Goal: Register for event/course

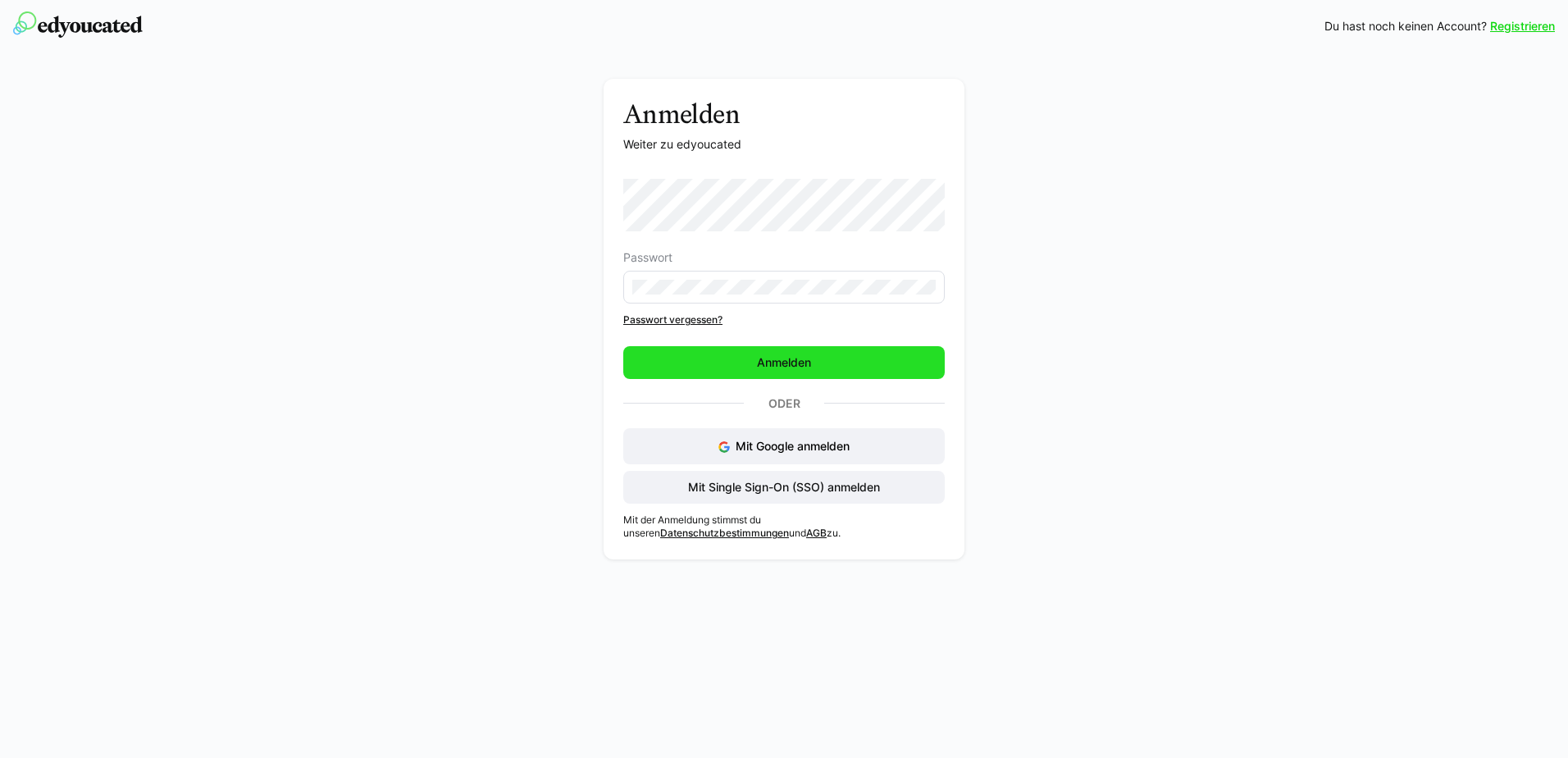
click at [766, 364] on span "Anmelden" at bounding box center [783, 362] width 59 height 16
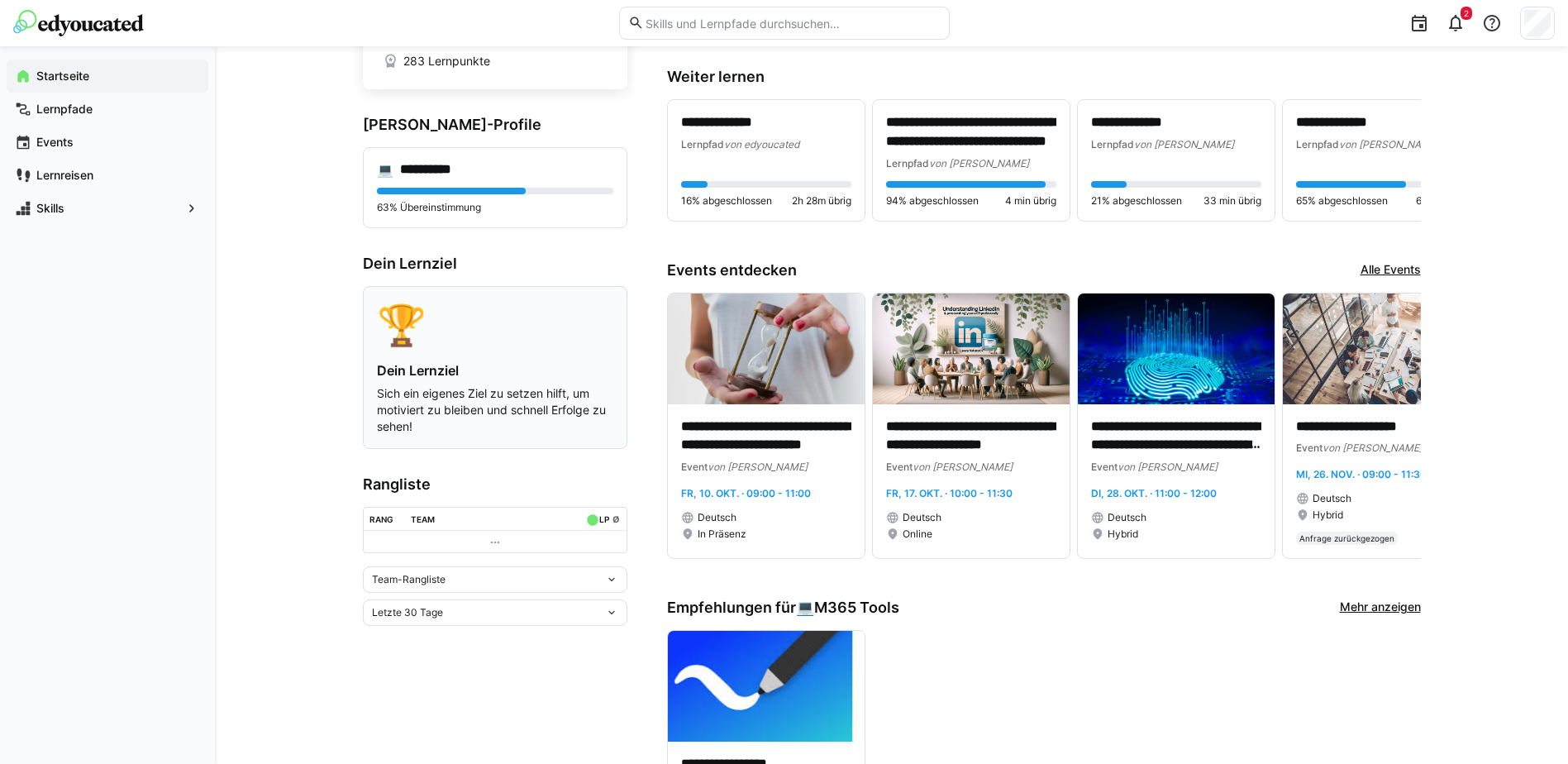
scroll to position [165, 0]
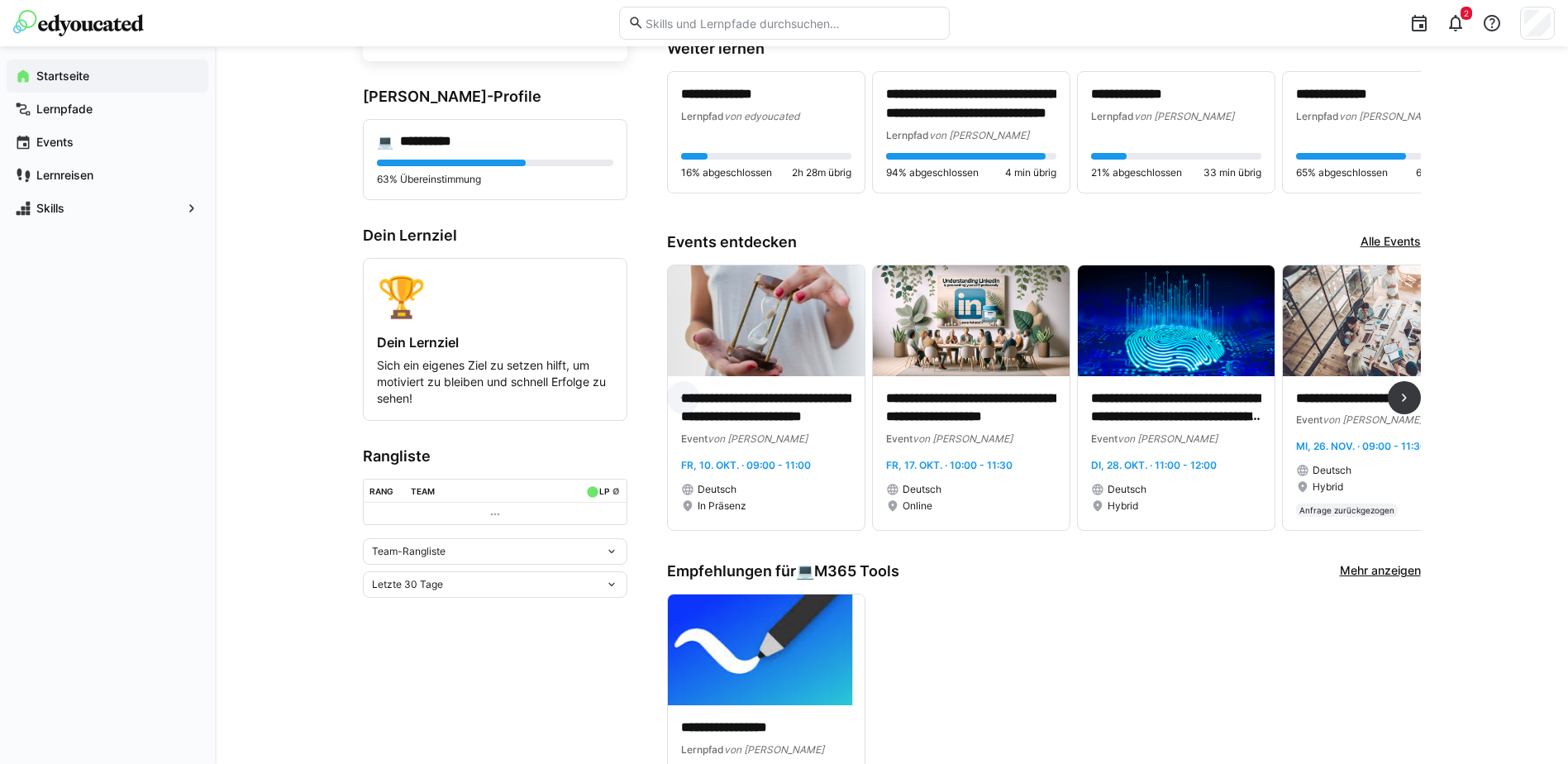
click at [1395, 233] on link "Alle Events" at bounding box center [1391, 242] width 61 height 19
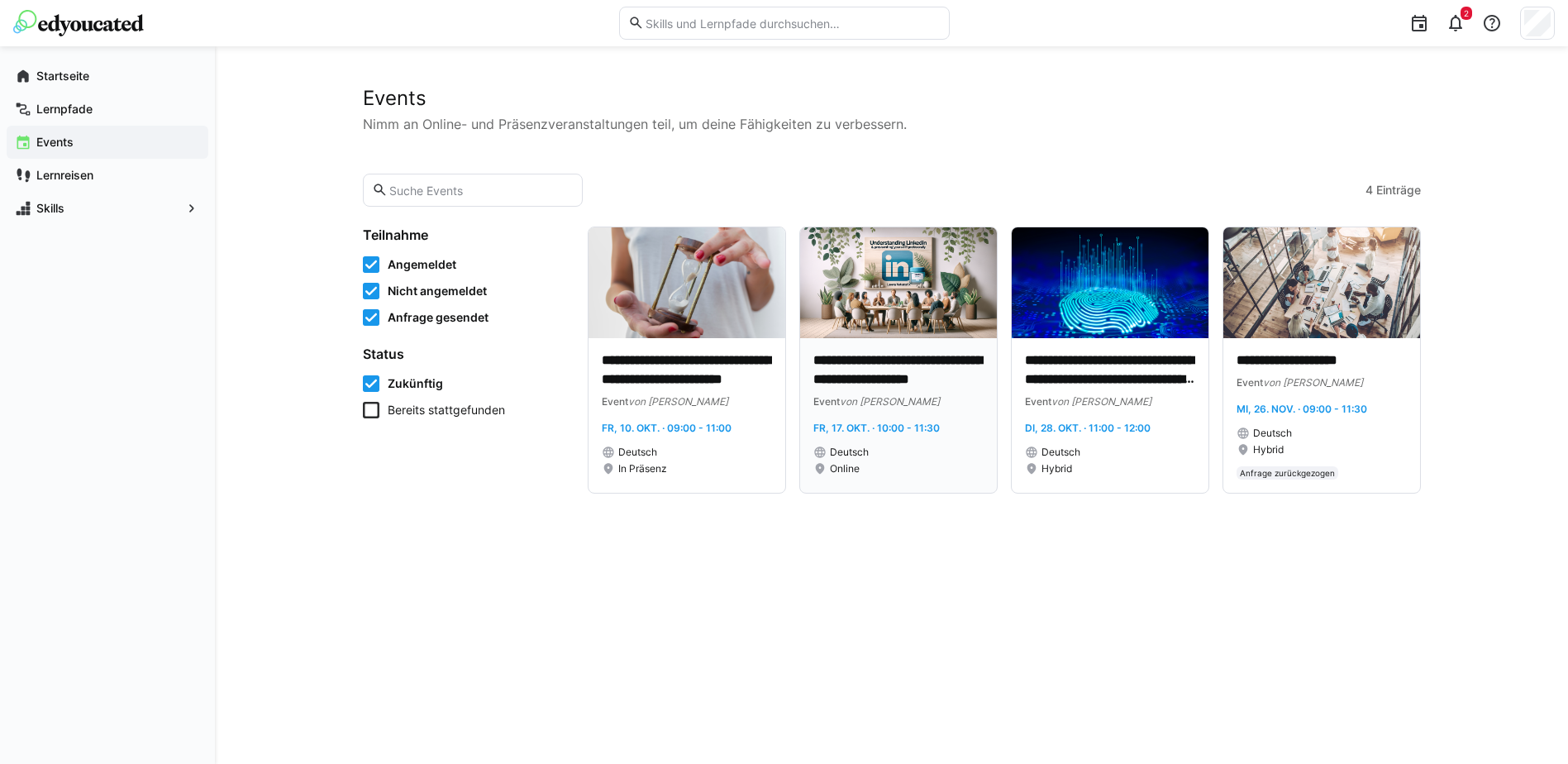
click at [909, 359] on p "**********" at bounding box center [898, 370] width 170 height 38
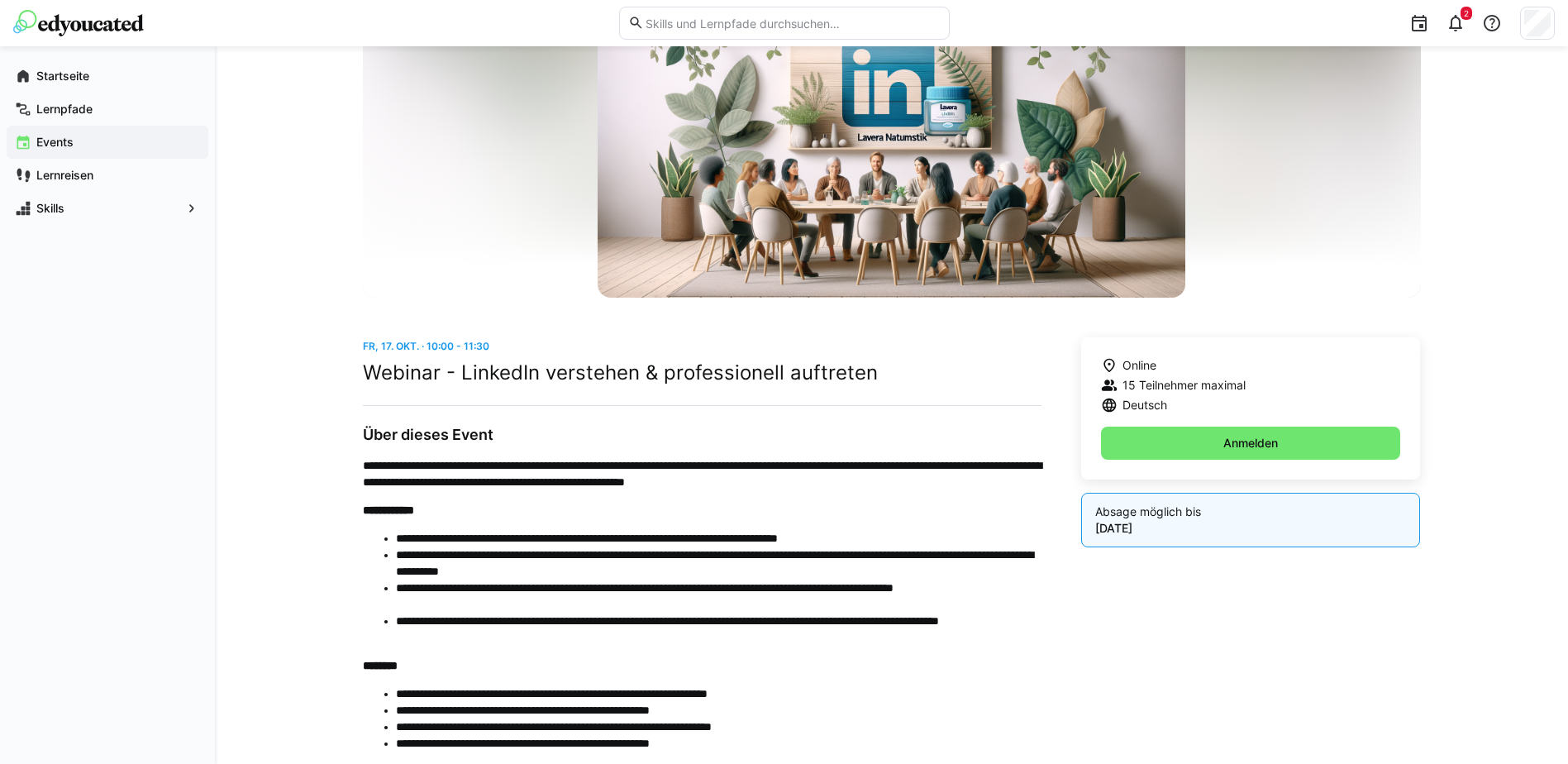
scroll to position [323, 0]
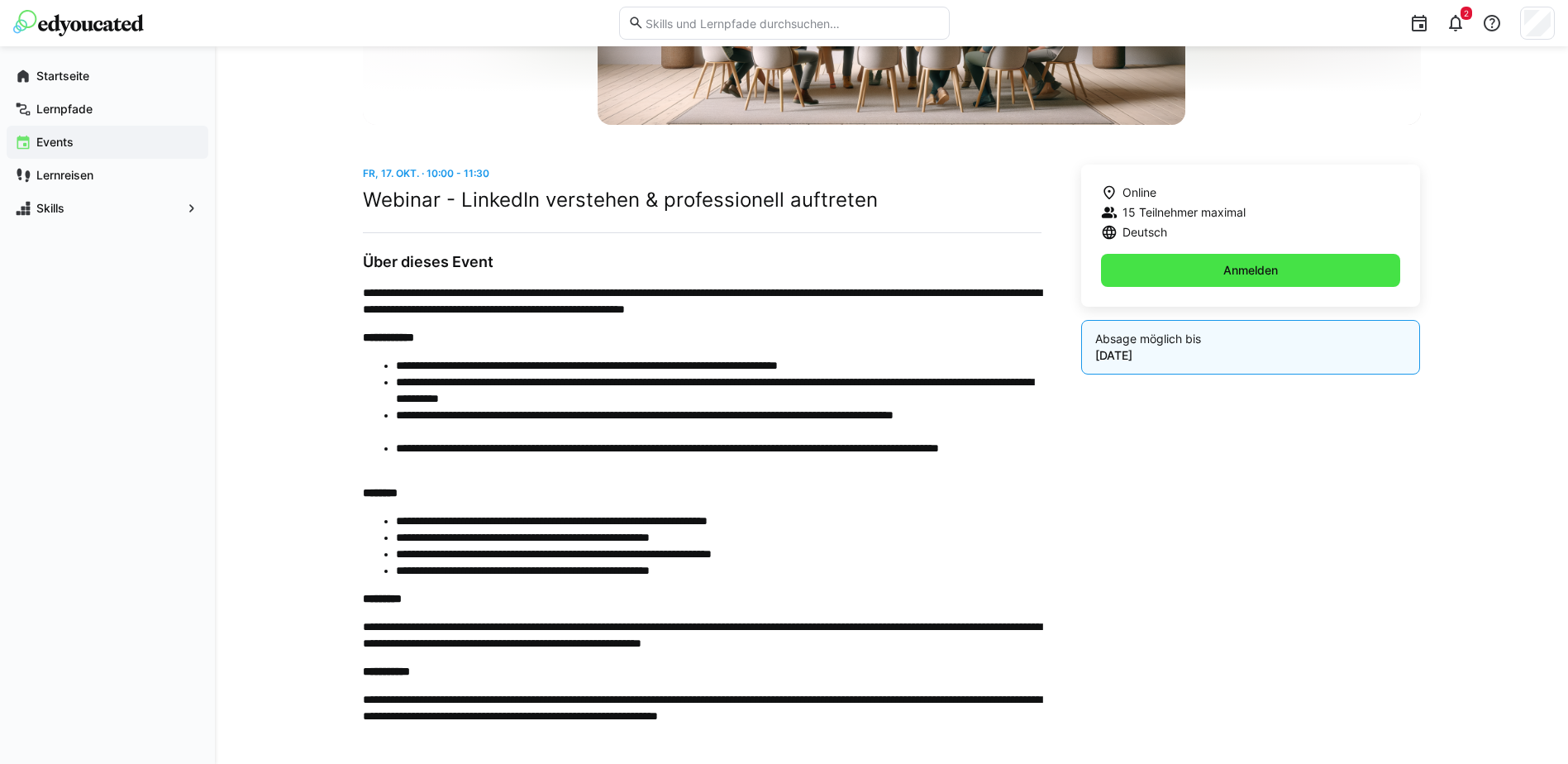
click at [1250, 272] on span "Anmelden" at bounding box center [1250, 270] width 60 height 17
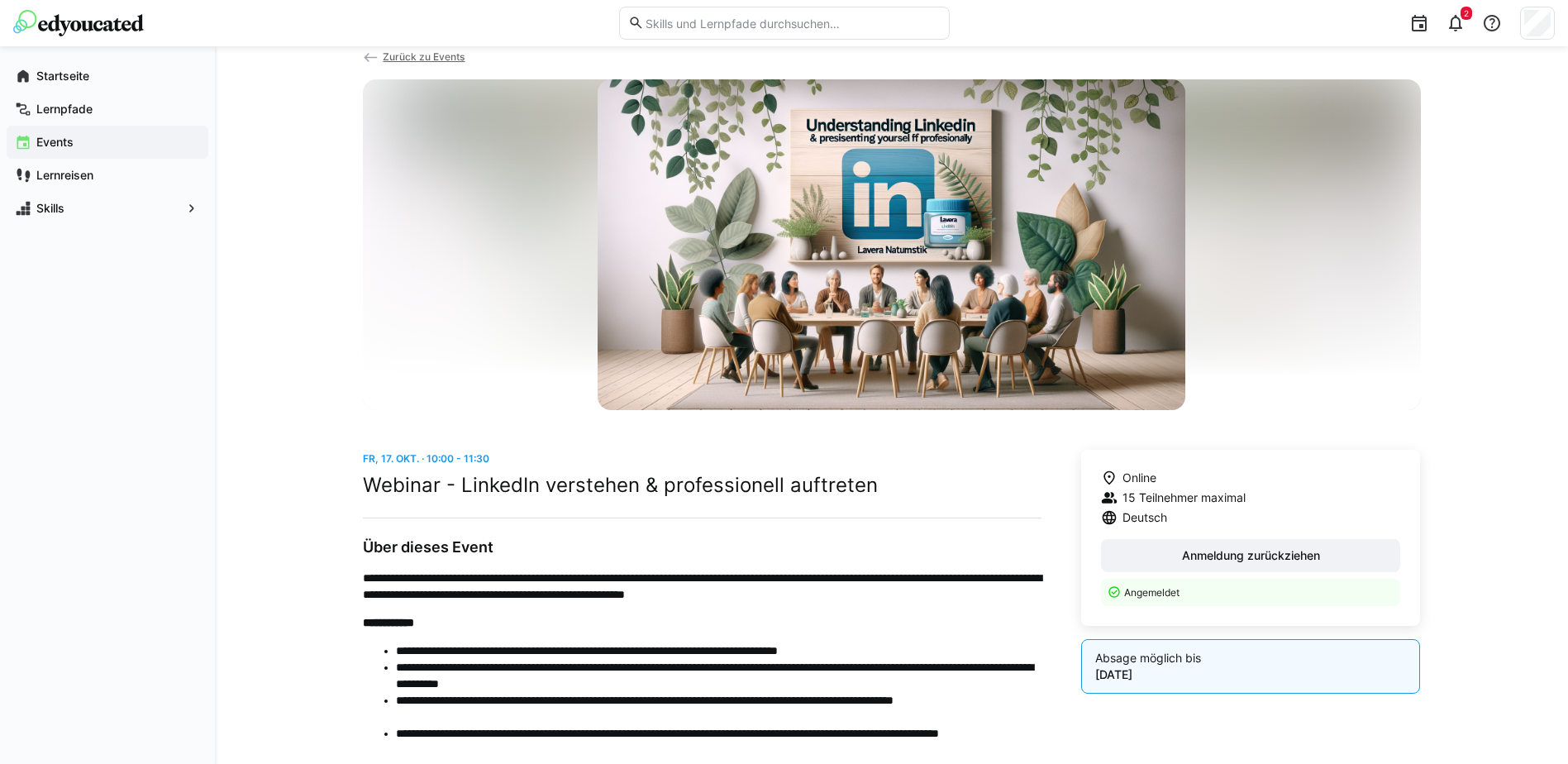
scroll to position [0, 0]
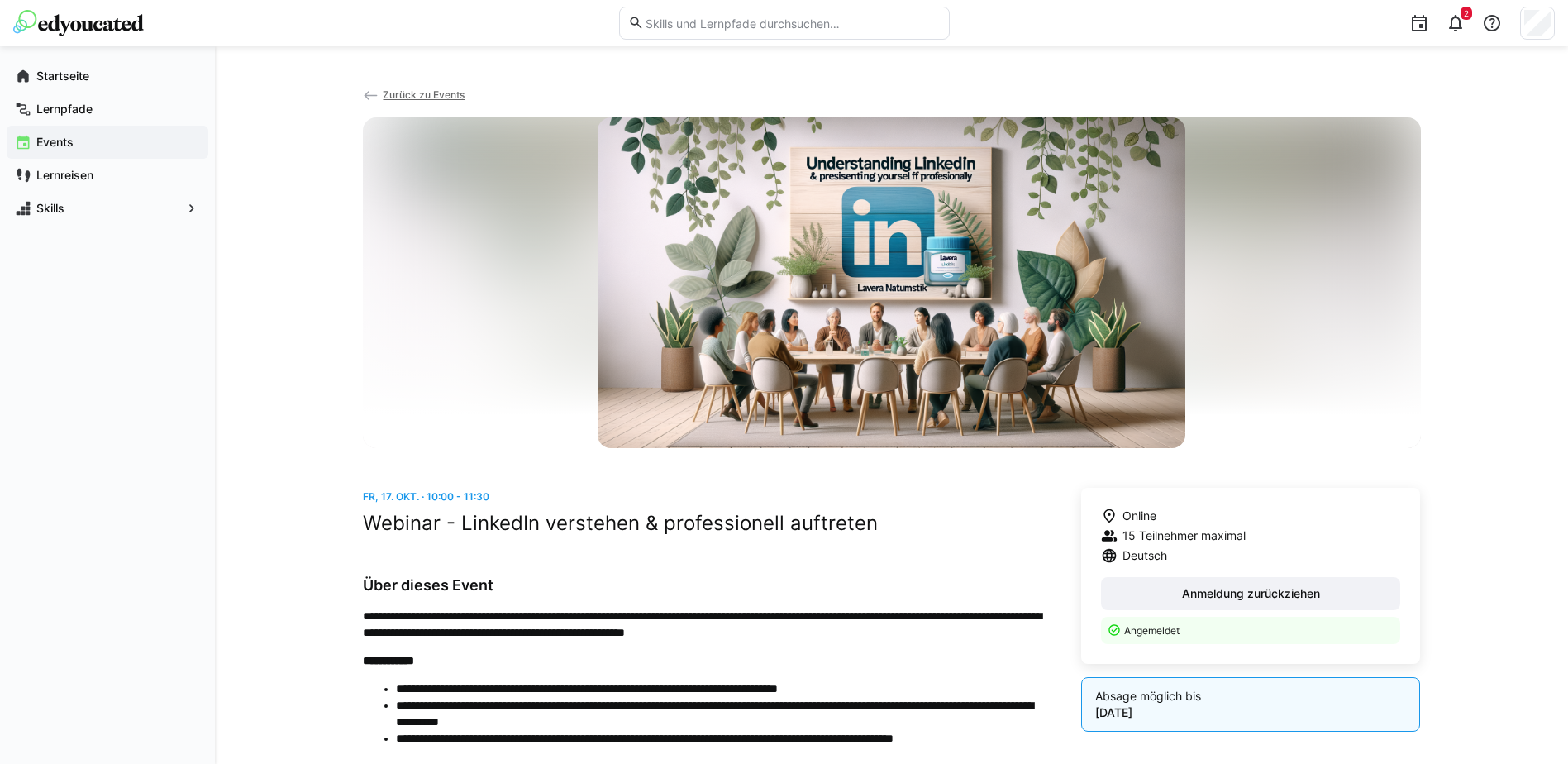
click at [301, 472] on div "**********" at bounding box center [891, 610] width 1353 height 1129
click at [1458, 28] on eds-icon at bounding box center [1456, 23] width 20 height 20
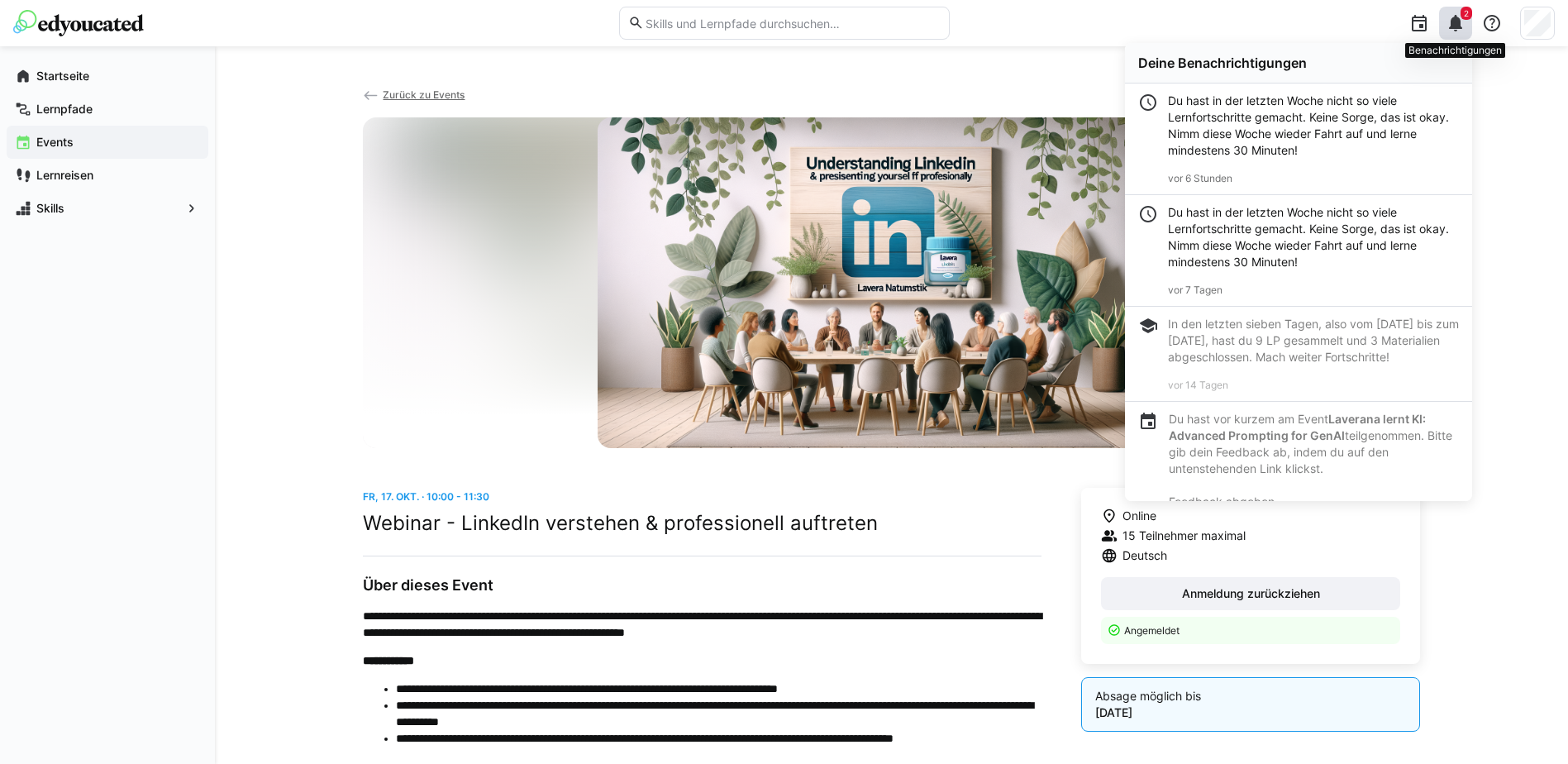
click at [1458, 28] on eds-icon at bounding box center [1456, 23] width 20 height 20
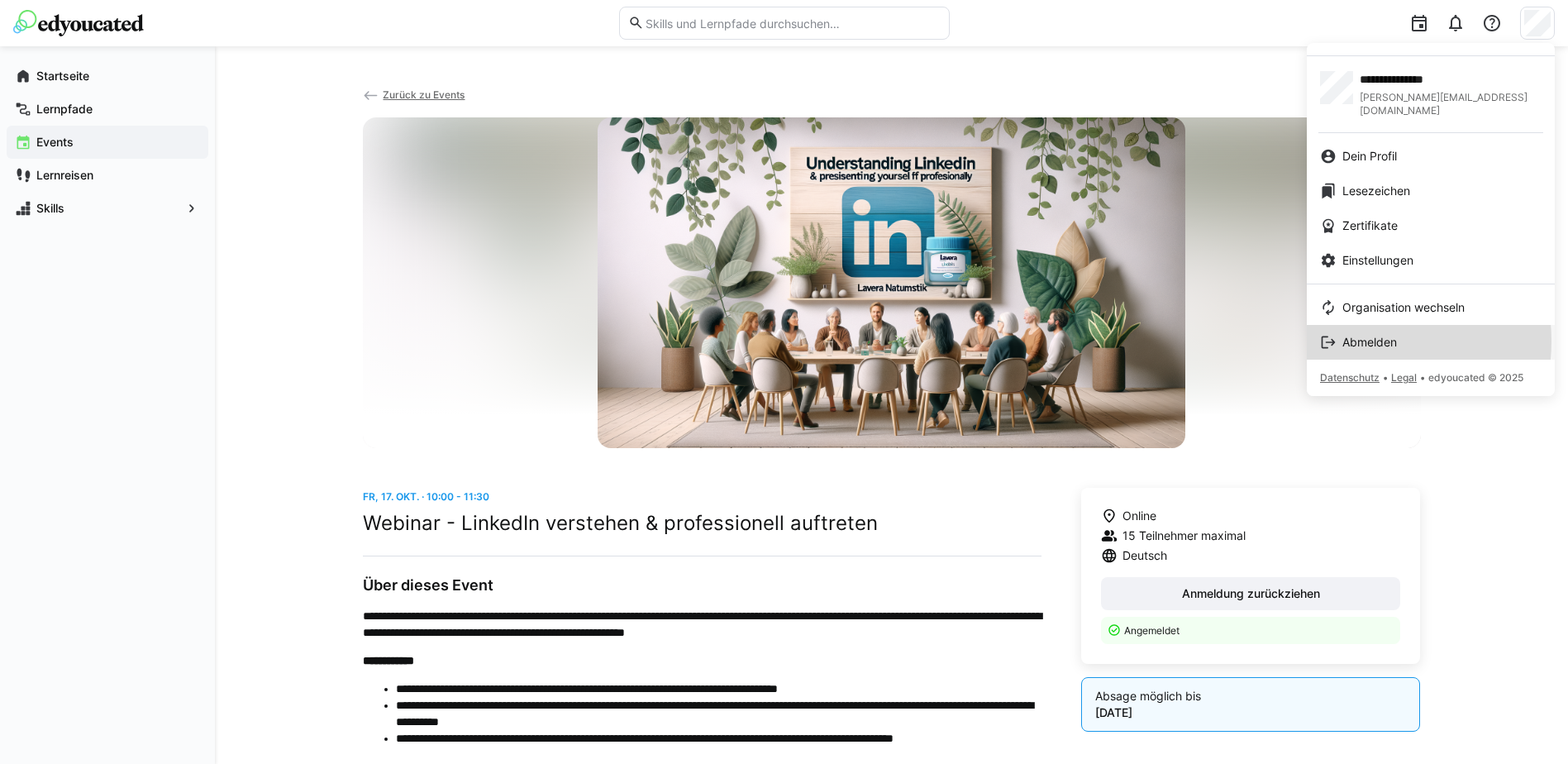
click at [1360, 334] on span "Abmelden" at bounding box center [1369, 341] width 55 height 17
